Goal: Transaction & Acquisition: Subscribe to service/newsletter

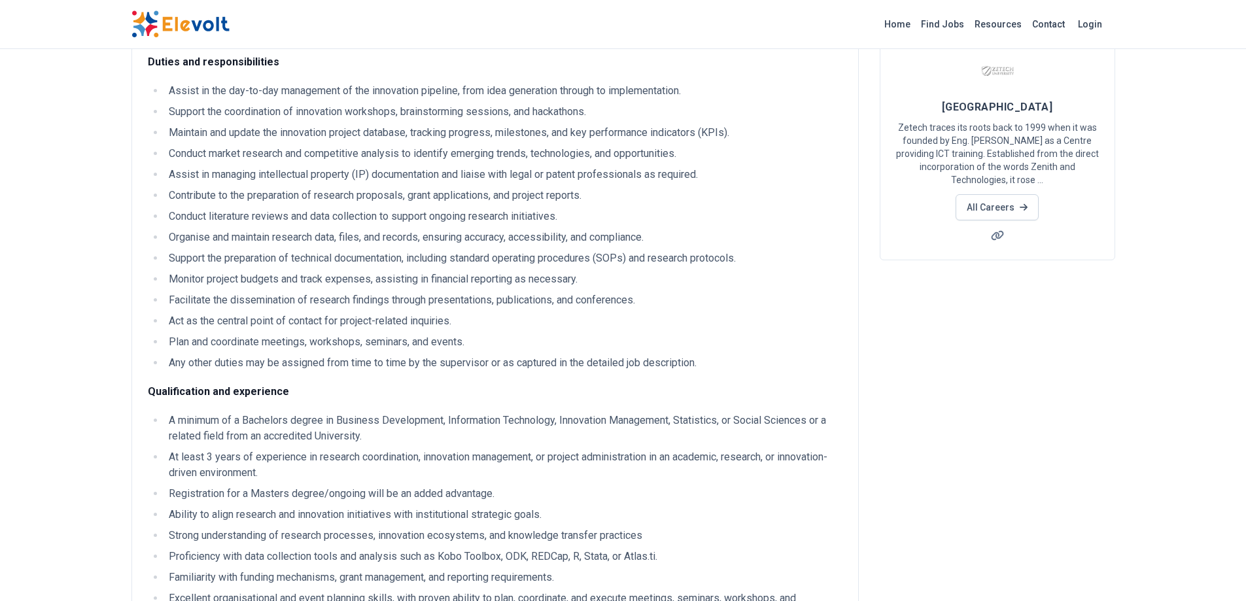
scroll to position [65, 0]
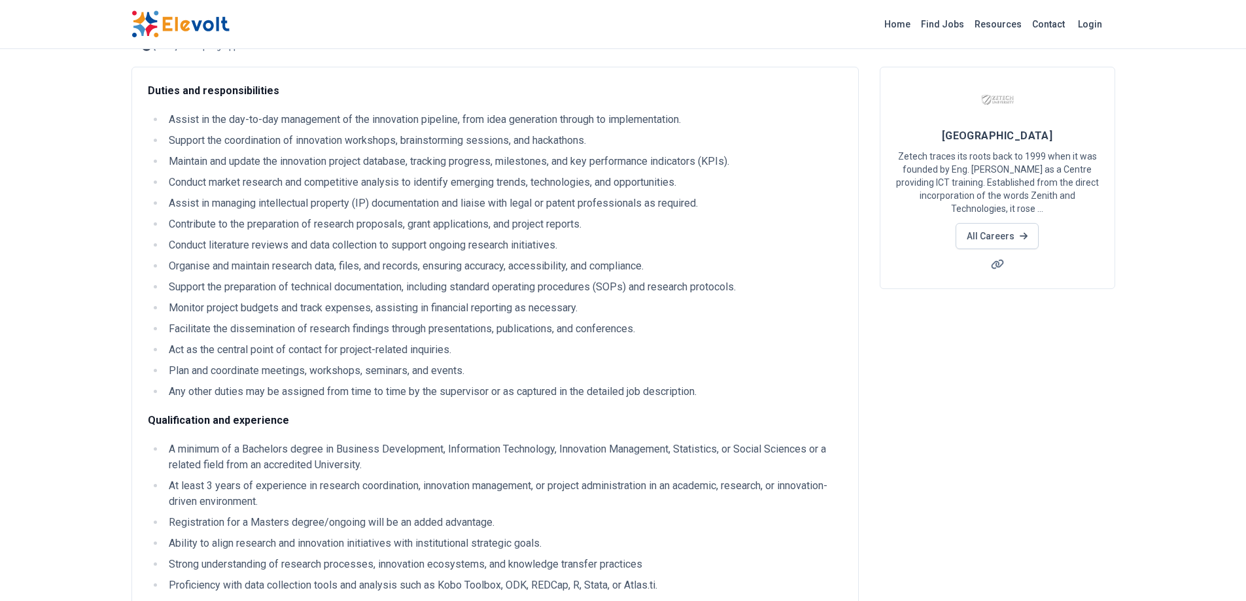
drag, startPoint x: 170, startPoint y: 120, endPoint x: 477, endPoint y: 264, distance: 339.4
click at [729, 393] on ul "Assist in the day-to-day management of the innovation pipeline, from idea gener…" at bounding box center [495, 256] width 695 height 288
copy ul "Assist in the day-to-day management of the innovation pipeline, from idea gener…"
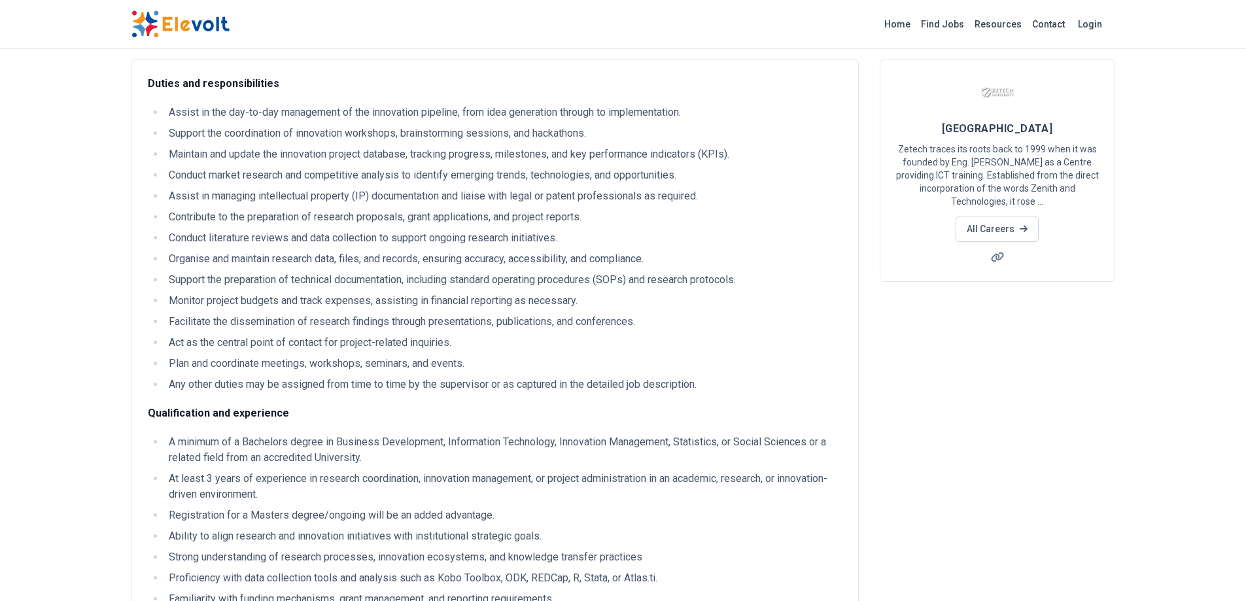
scroll to position [0, 0]
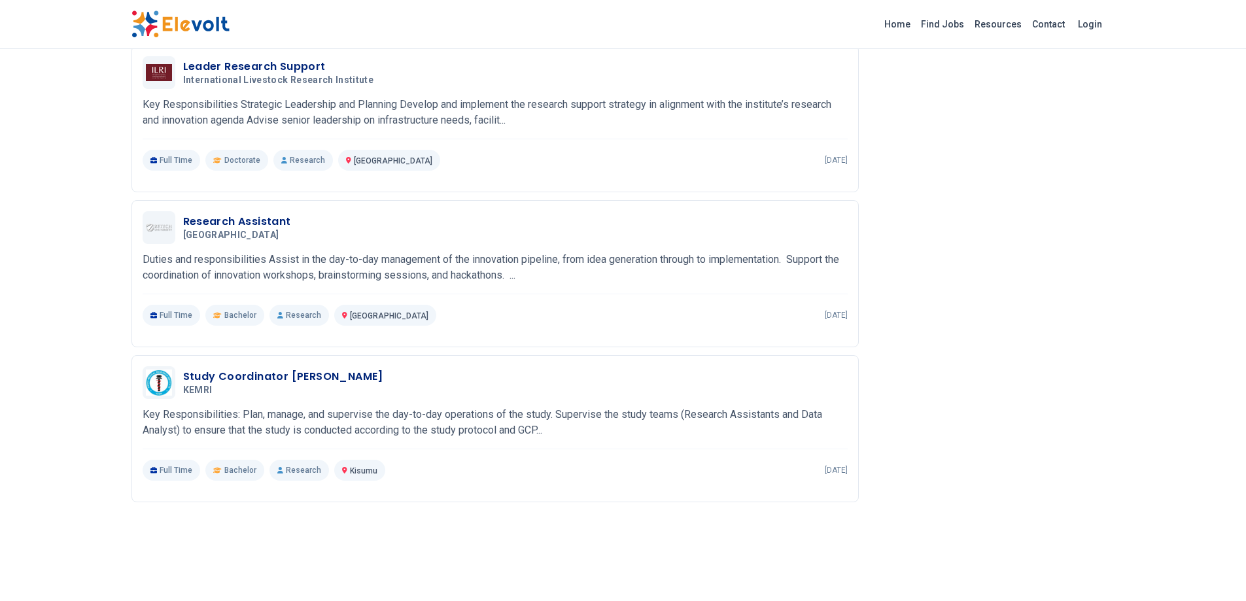
scroll to position [1044, 0]
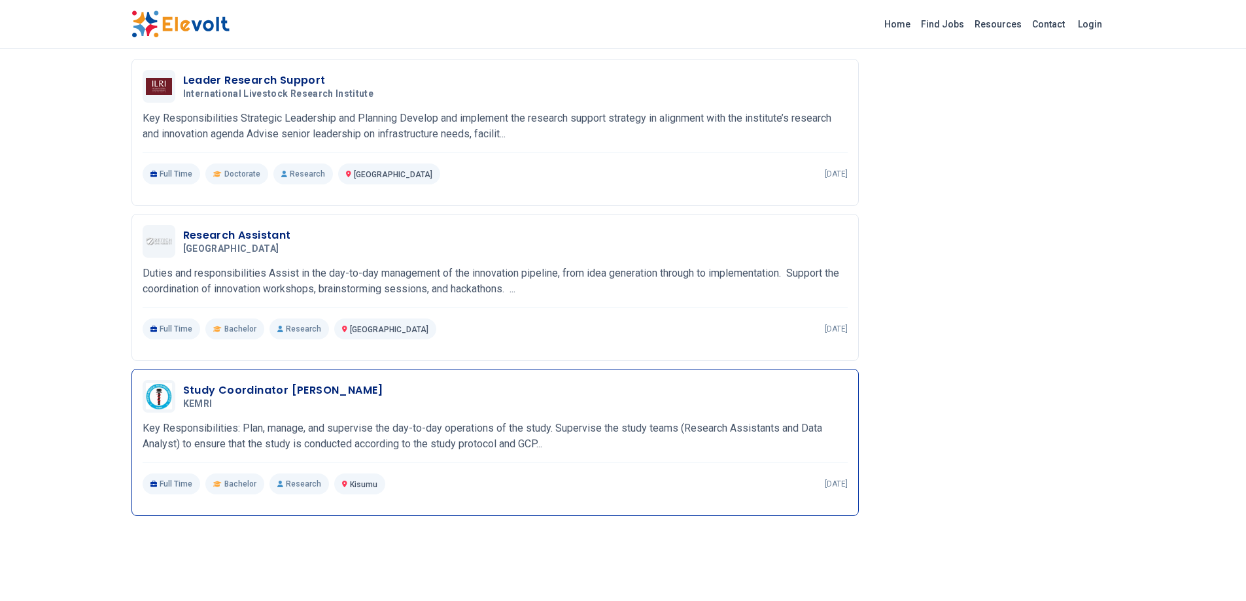
click at [281, 388] on h3 "Study Coordinator [PERSON_NAME]" at bounding box center [283, 391] width 200 height 16
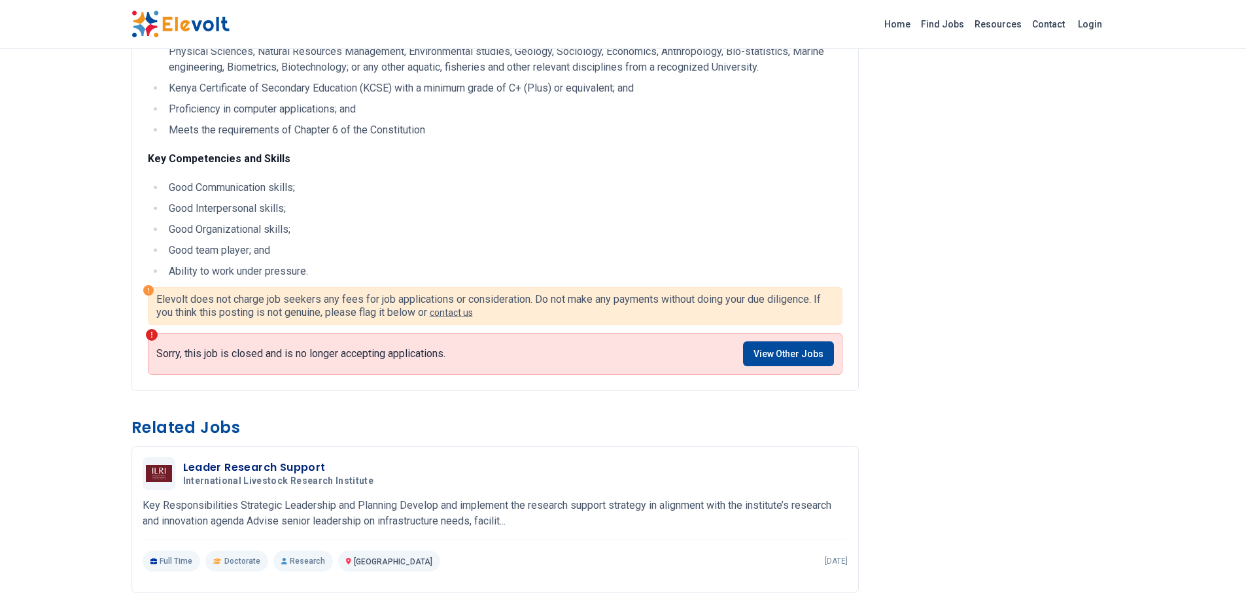
scroll to position [662, 0]
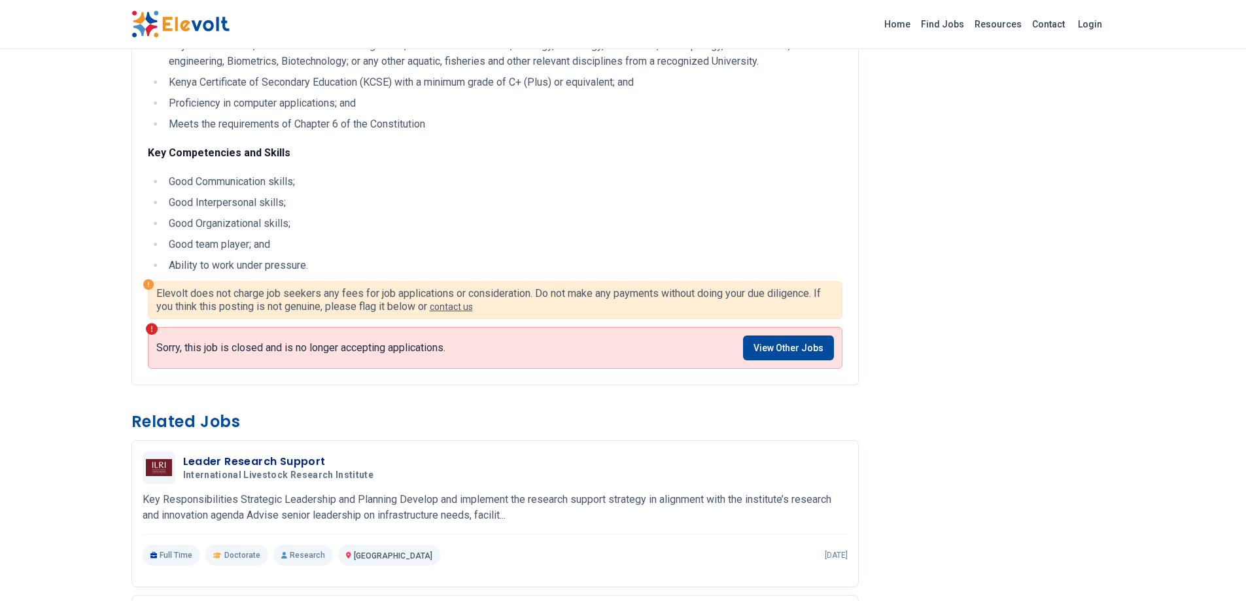
click at [189, 19] on img at bounding box center [180, 23] width 98 height 27
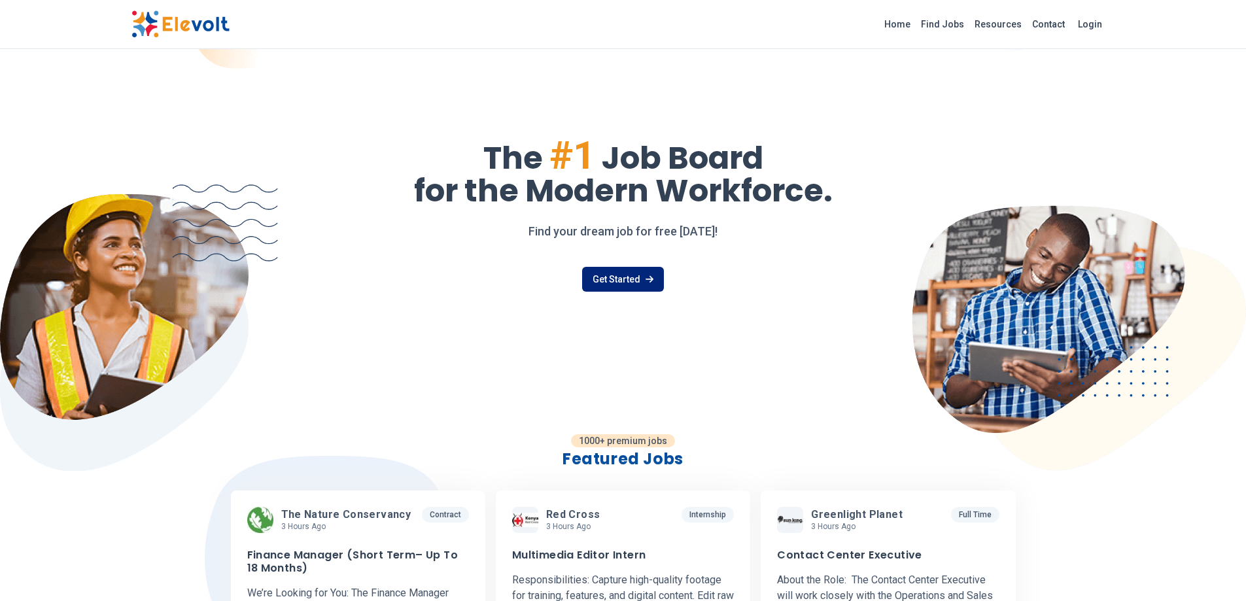
click at [623, 280] on link "Get Started" at bounding box center [623, 279] width 82 height 25
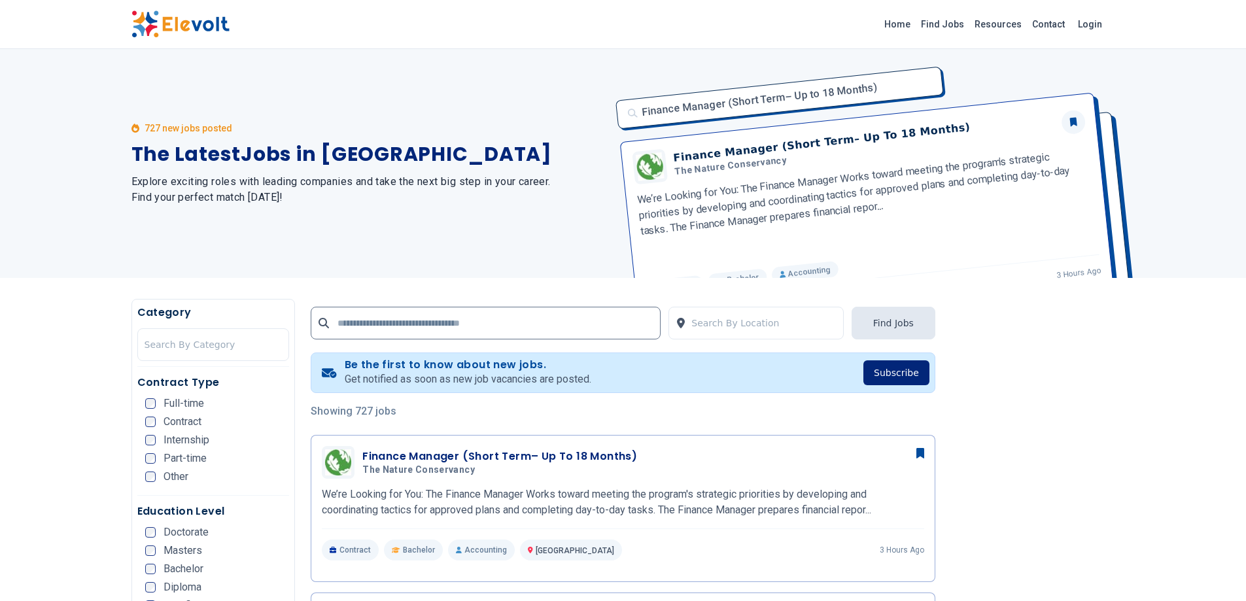
click at [902, 376] on button "Subscribe" at bounding box center [896, 372] width 66 height 25
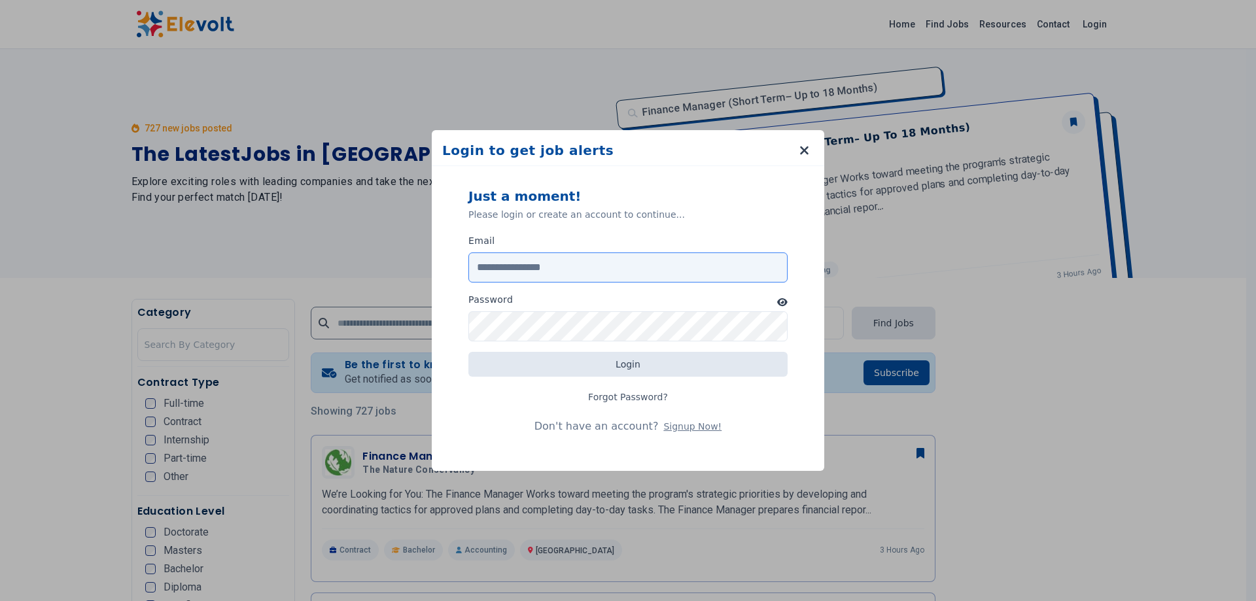
click at [568, 265] on input "Email" at bounding box center [627, 267] width 319 height 30
click at [568, 264] on input "Email" at bounding box center [627, 267] width 319 height 30
click at [540, 266] on input "Email" at bounding box center [627, 267] width 319 height 30
click at [538, 260] on input "Email" at bounding box center [627, 267] width 319 height 30
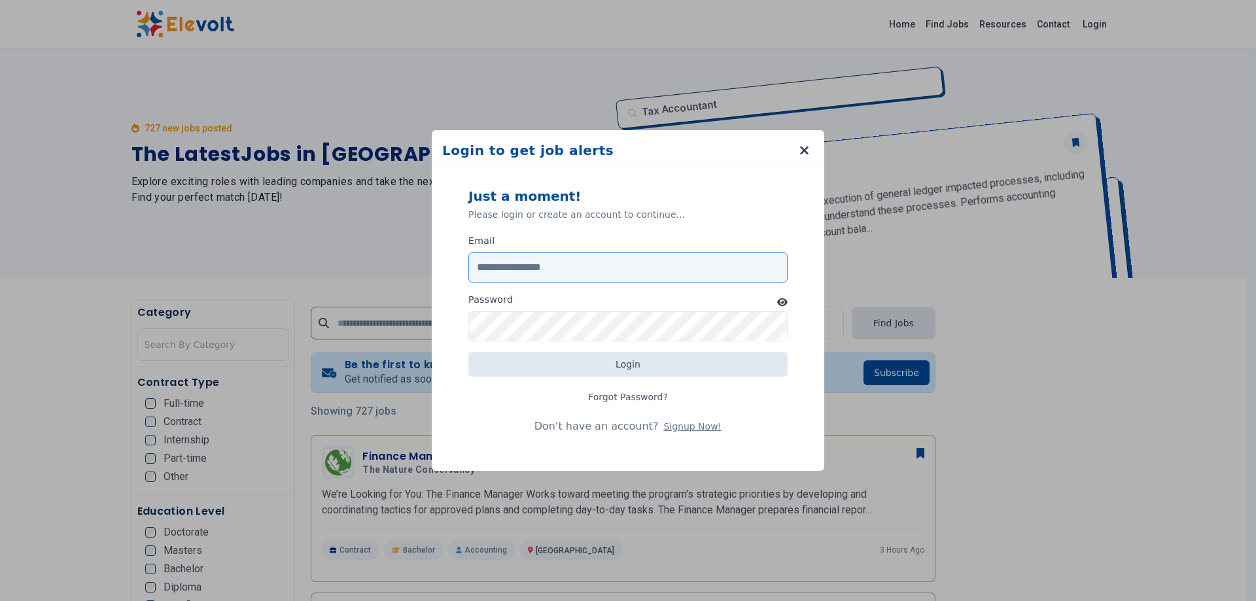
click at [473, 261] on input "Email" at bounding box center [627, 267] width 319 height 30
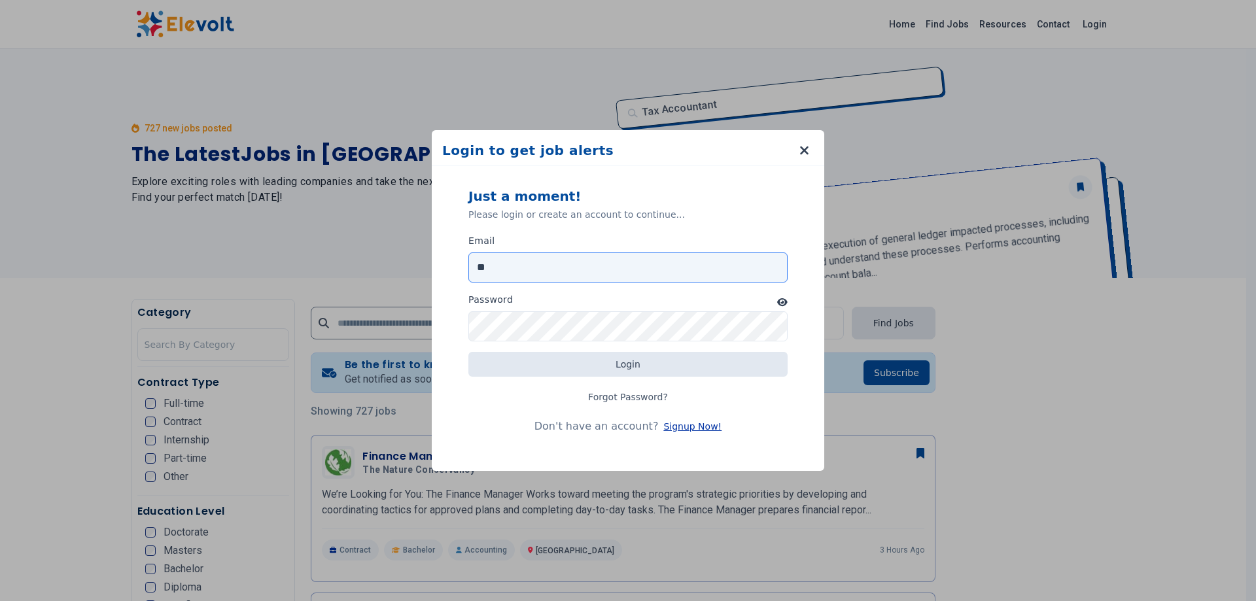
type input "**"
click at [667, 425] on button "Signup Now!" at bounding box center [692, 426] width 58 height 13
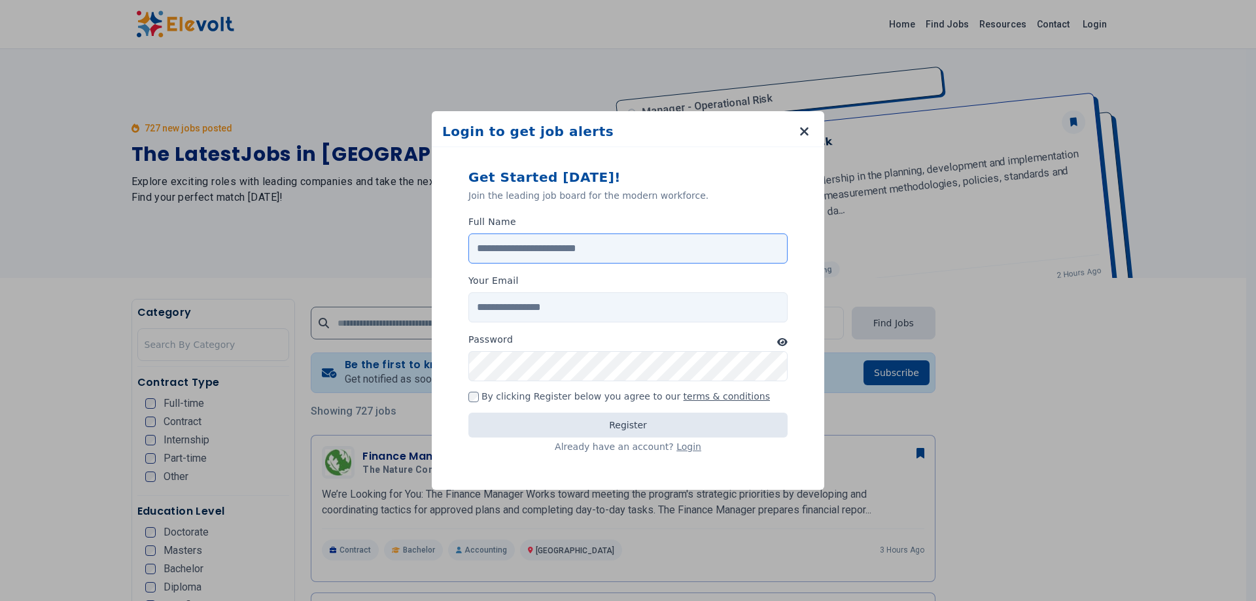
click at [534, 246] on input "Full Name" at bounding box center [627, 248] width 319 height 30
click at [525, 245] on input "Full Name" at bounding box center [627, 248] width 319 height 30
click at [487, 247] on input "Full Name" at bounding box center [627, 248] width 319 height 30
type input "**********"
click at [500, 307] on input "Your Email" at bounding box center [627, 307] width 319 height 30
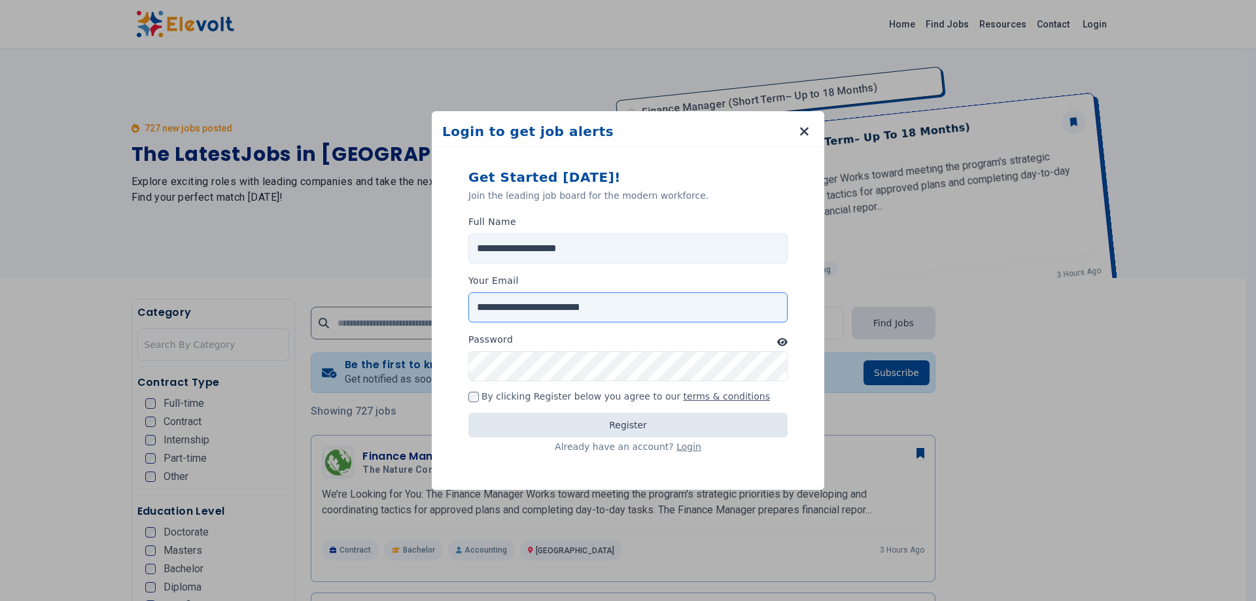
type input "**********"
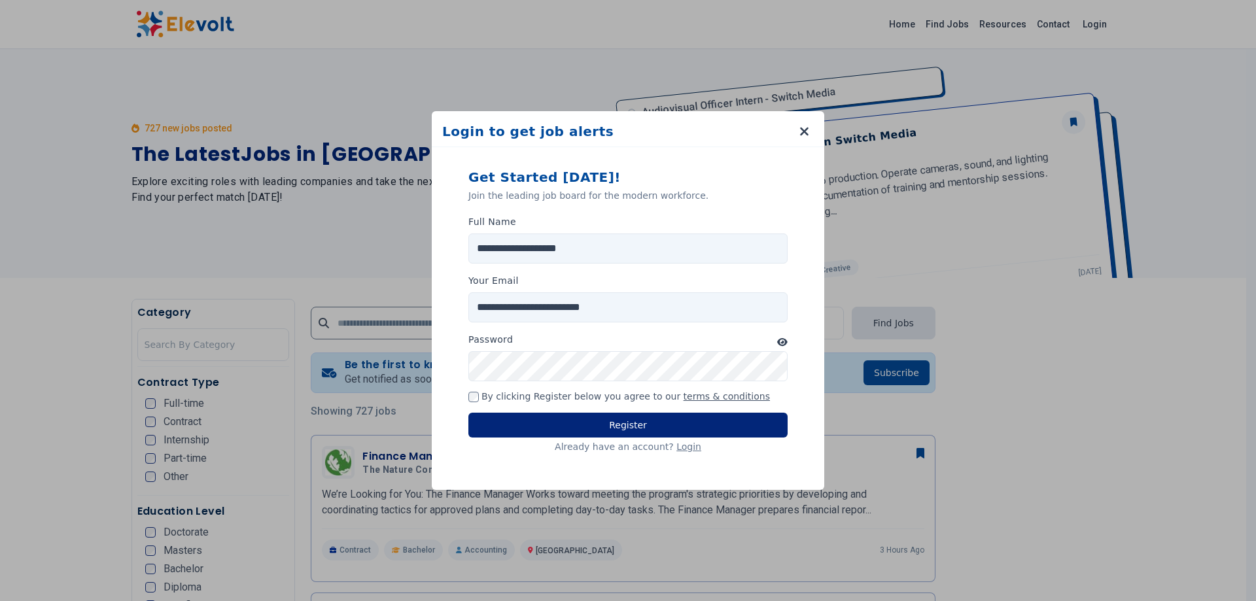
click at [609, 422] on button "Register" at bounding box center [627, 425] width 319 height 25
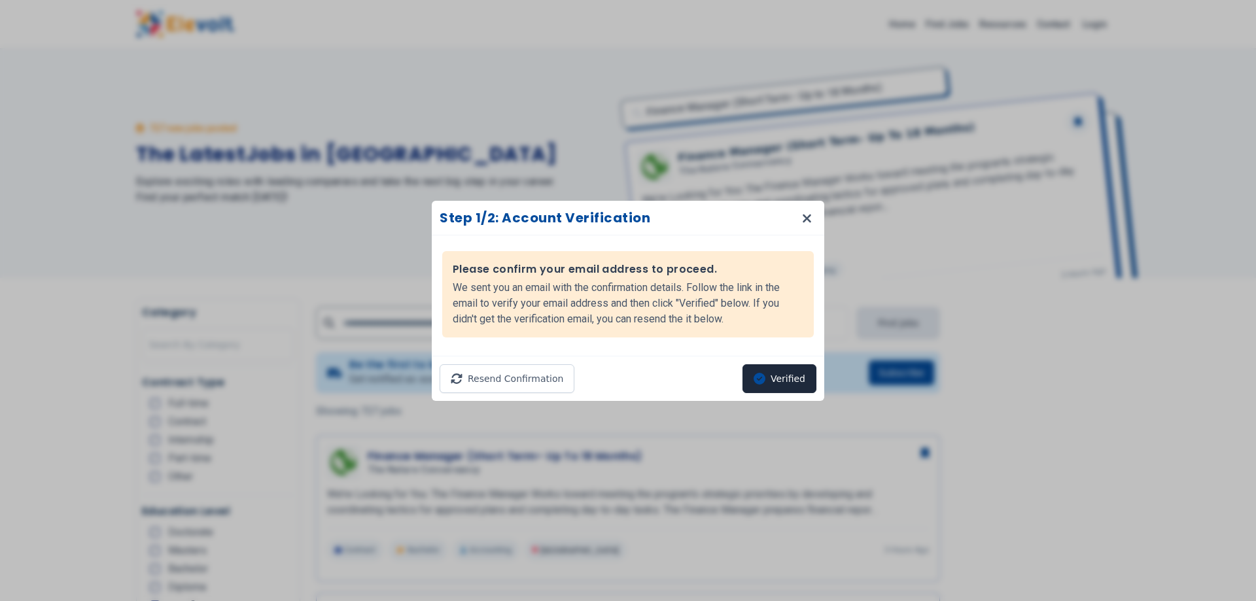
click at [786, 379] on button "Verified" at bounding box center [779, 378] width 74 height 29
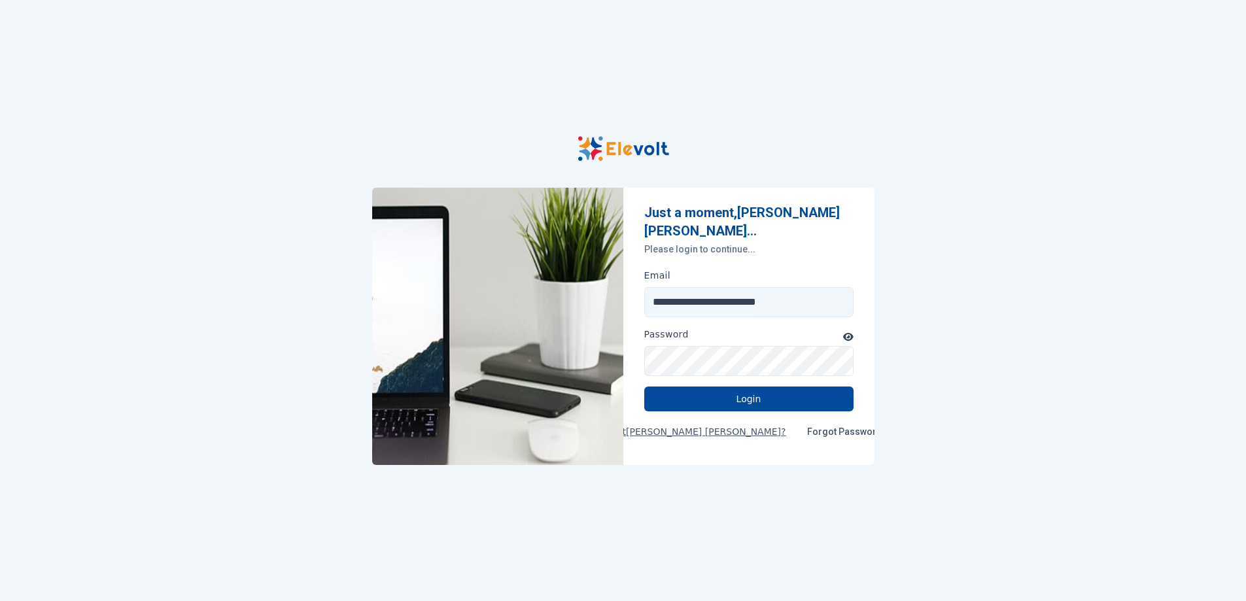
click at [850, 330] on button "button" at bounding box center [848, 337] width 10 height 16
click at [734, 393] on button "Login" at bounding box center [748, 398] width 209 height 25
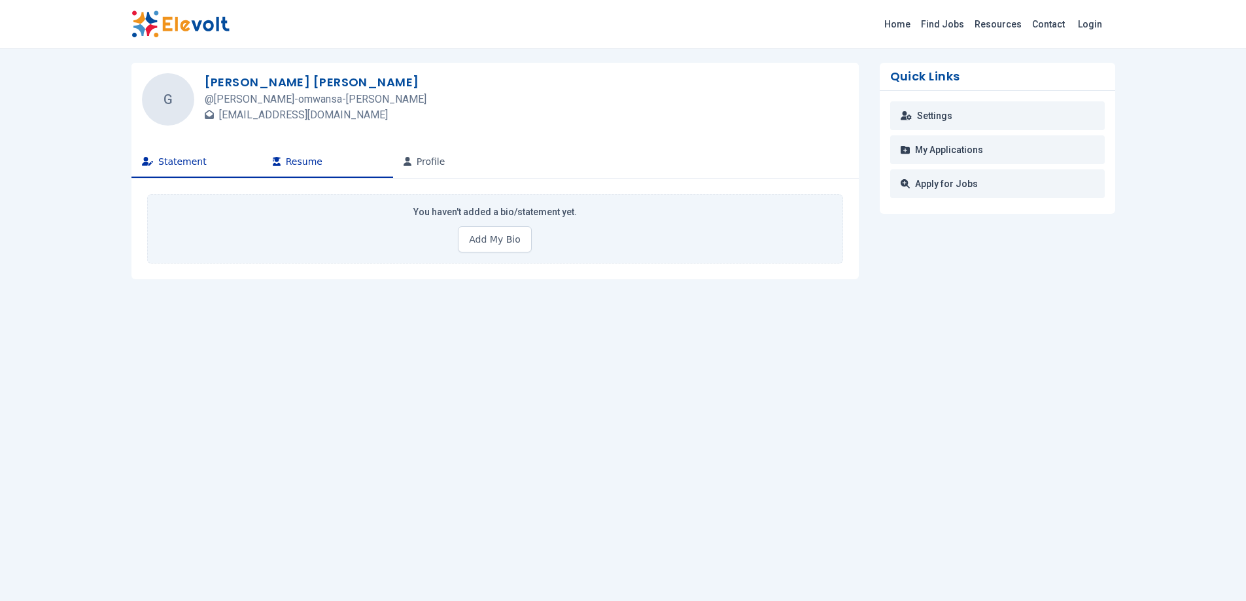
click at [290, 157] on button "Resume" at bounding box center [327, 161] width 131 height 31
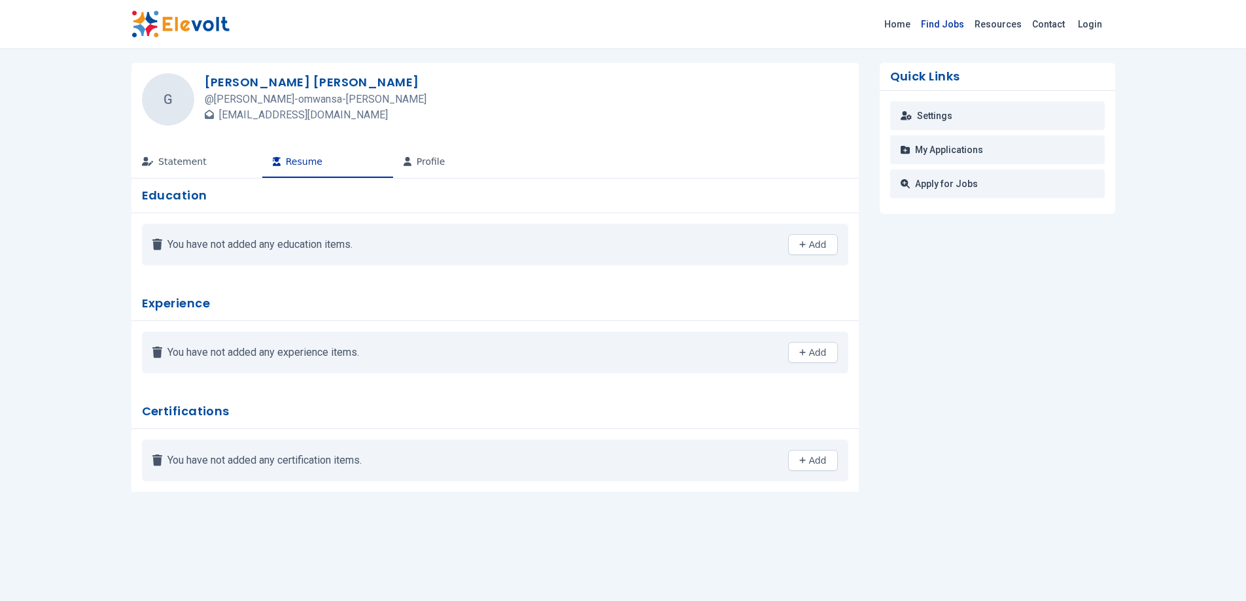
click at [944, 23] on link "Find Jobs" at bounding box center [943, 24] width 54 height 21
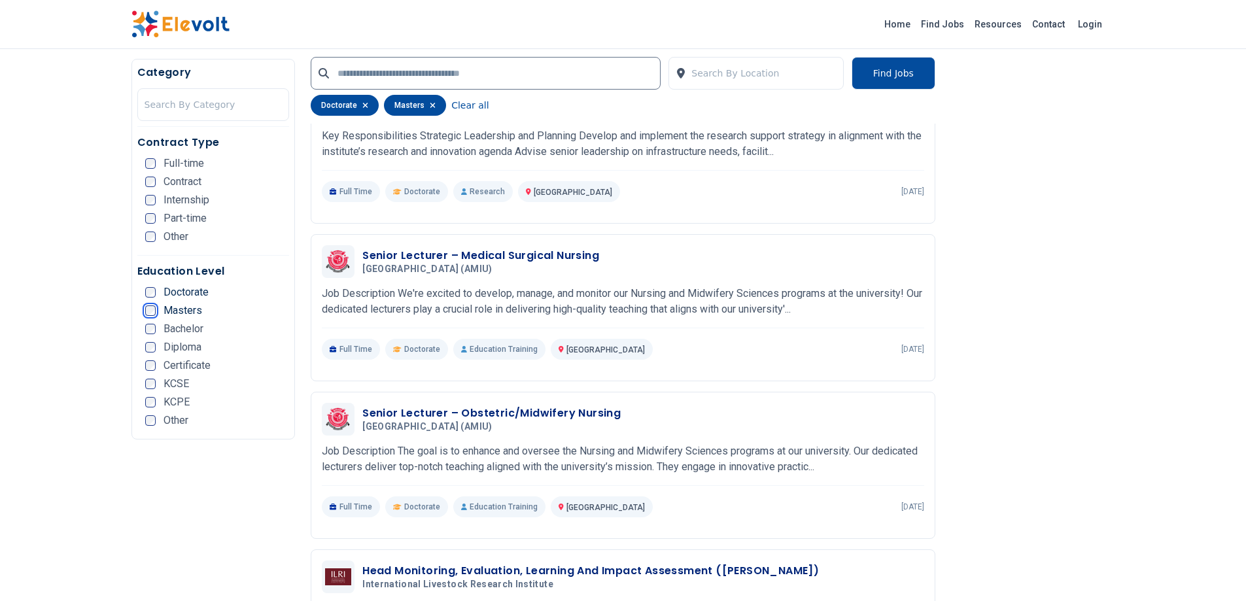
scroll to position [392, 0]
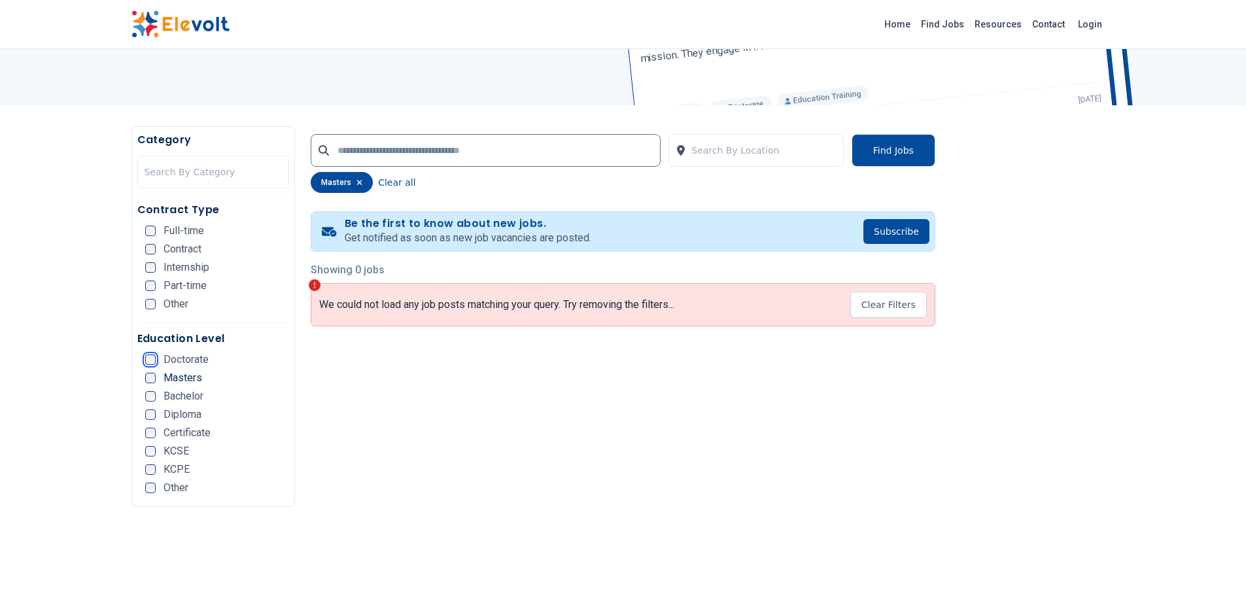
scroll to position [196, 0]
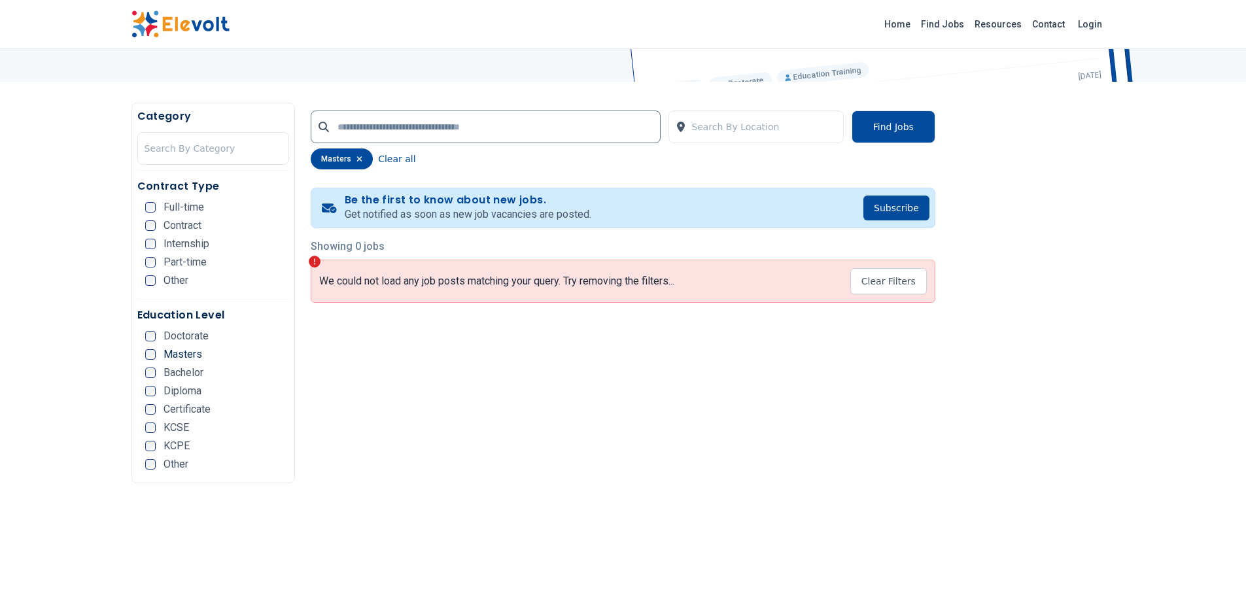
click at [156, 371] on div "Bachelor" at bounding box center [174, 373] width 58 height 10
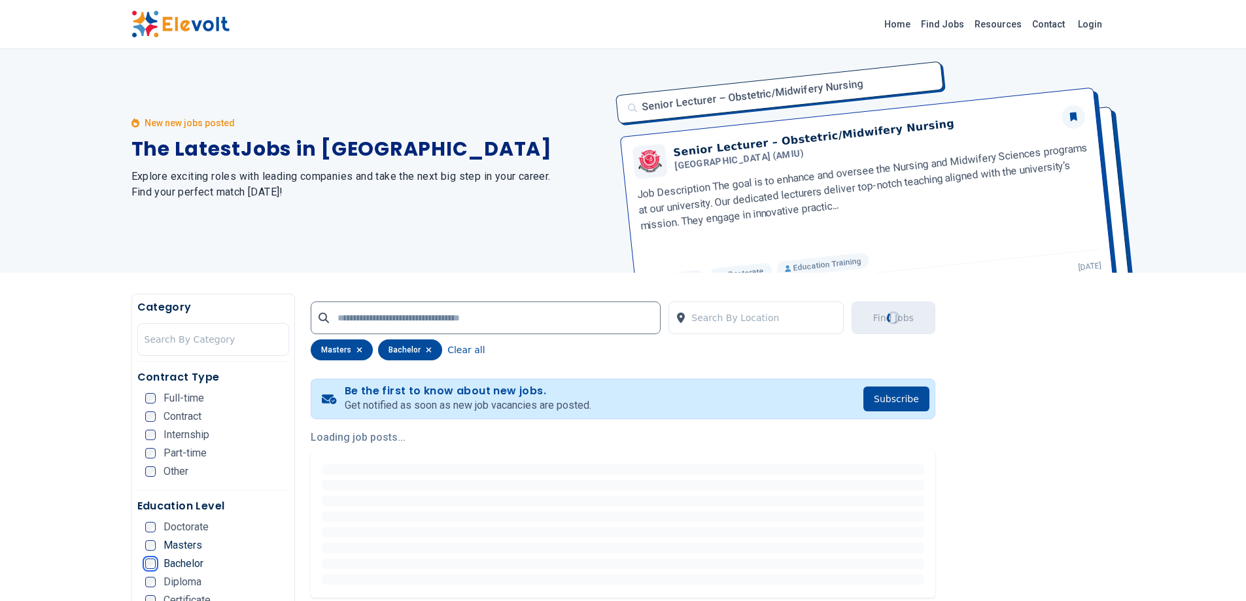
scroll to position [0, 0]
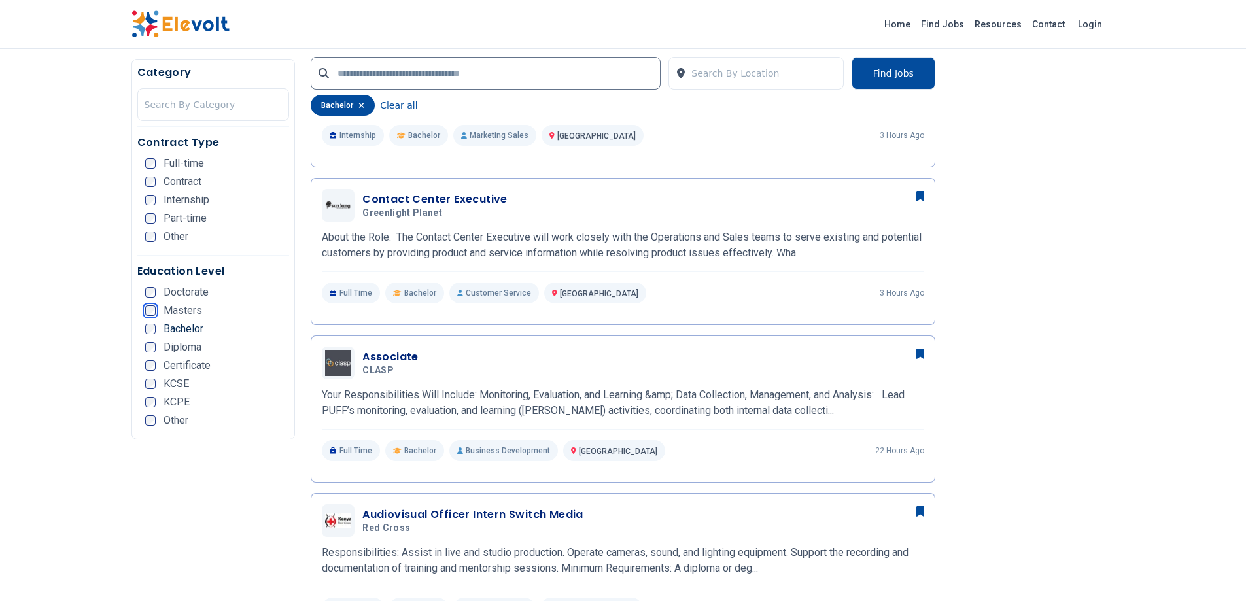
scroll to position [654, 0]
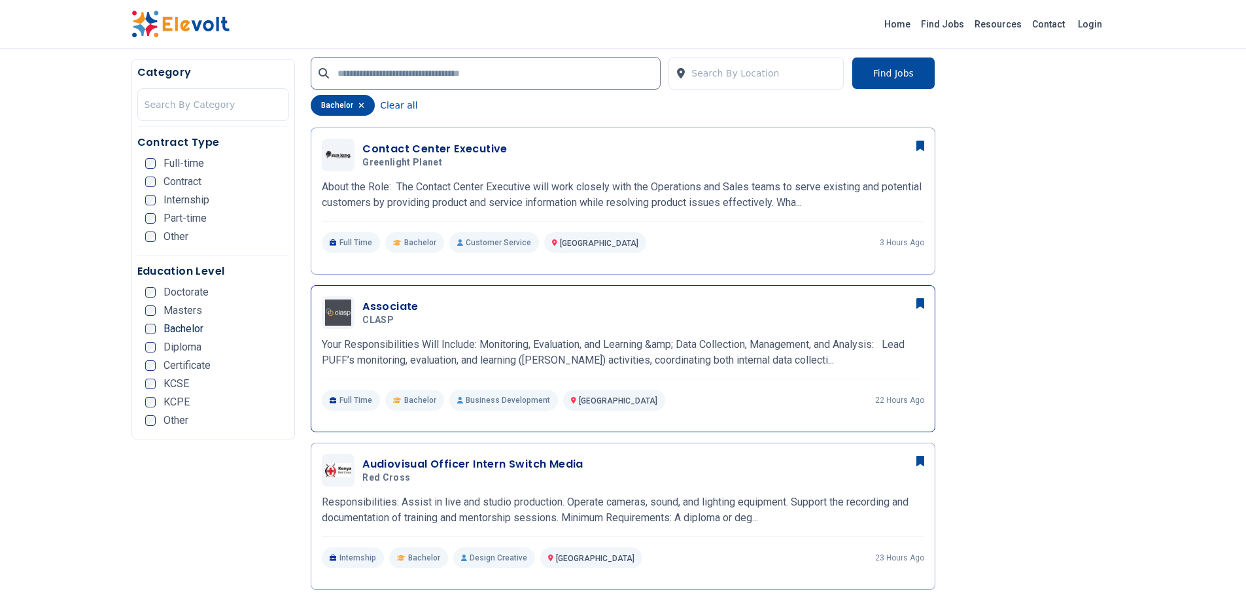
click at [379, 305] on h3 "Associate" at bounding box center [390, 307] width 56 height 16
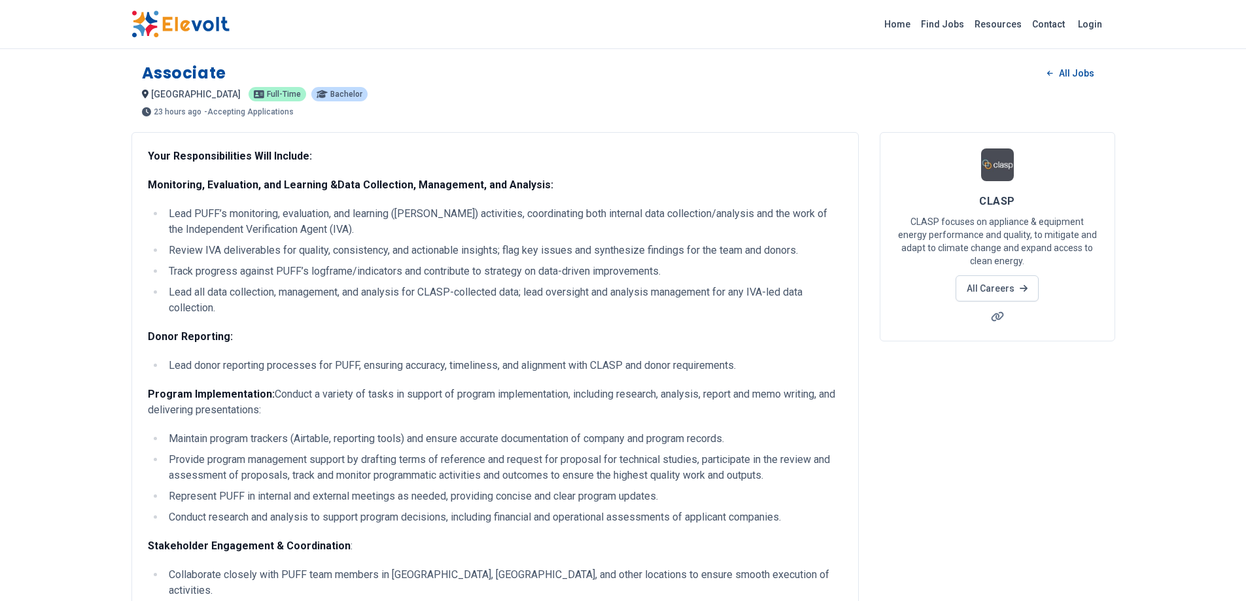
click at [187, 24] on img at bounding box center [180, 23] width 98 height 27
